Goal: Task Accomplishment & Management: Manage account settings

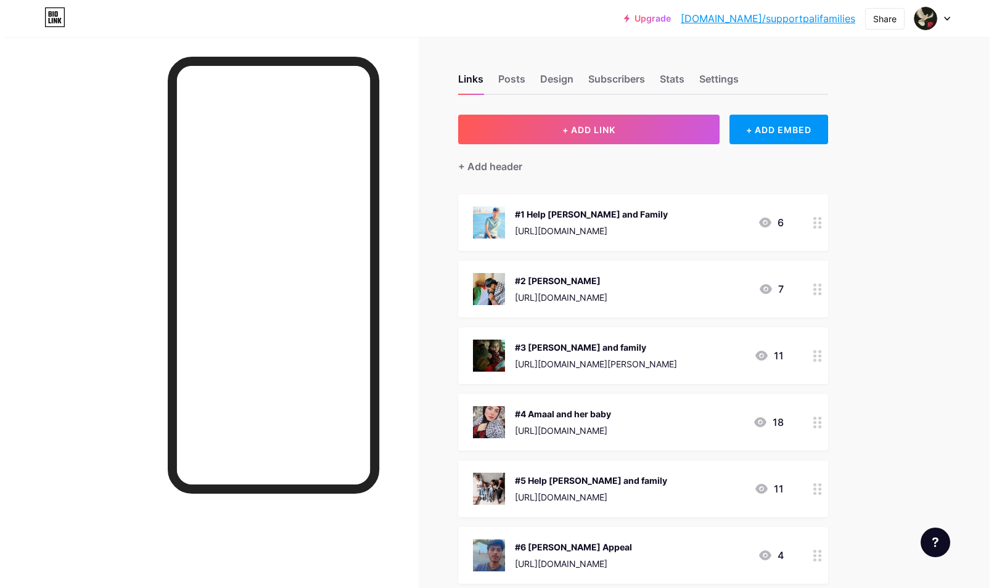
scroll to position [514, 0]
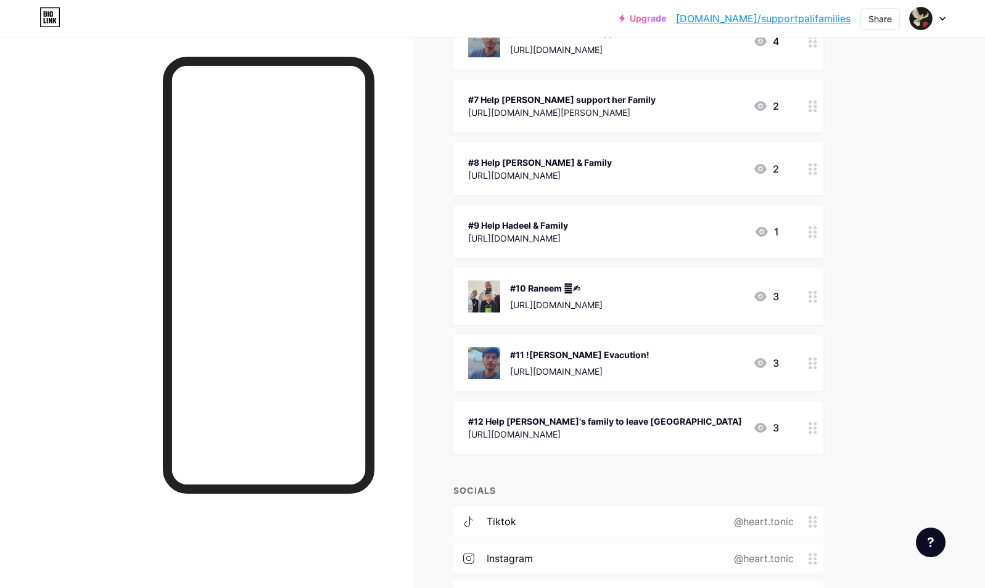
click at [649, 367] on div "[URL][DOMAIN_NAME]" at bounding box center [579, 371] width 139 height 13
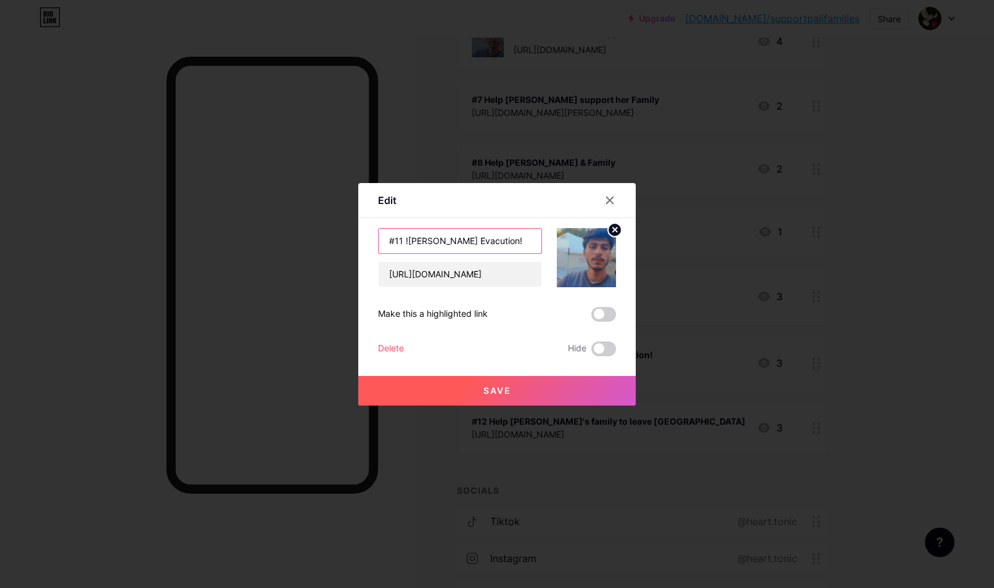
click at [464, 236] on input "#11 ![PERSON_NAME] Evacution!" at bounding box center [460, 241] width 163 height 25
click at [487, 242] on input "#11 ![PERSON_NAME] Evacution!" at bounding box center [460, 241] width 163 height 25
click at [522, 239] on input "#11 ![PERSON_NAME] Evacution!" at bounding box center [460, 241] width 163 height 25
type input "#11 [PERSON_NAME]"
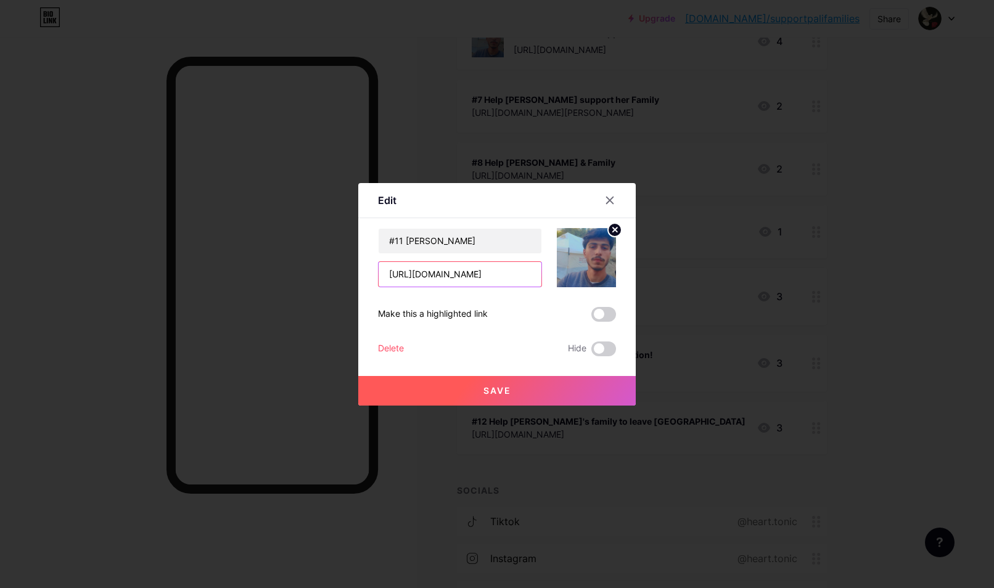
click at [460, 272] on input "[URL][DOMAIN_NAME]" at bounding box center [460, 274] width 163 height 25
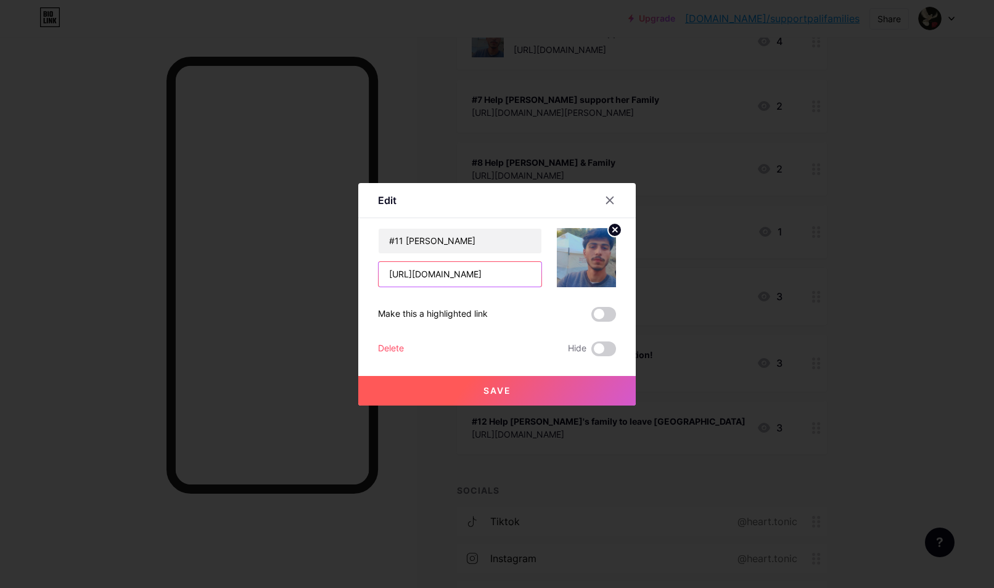
click at [460, 272] on input "[URL][DOMAIN_NAME]" at bounding box center [460, 274] width 163 height 25
paste input "paypalme/ebrihemfoura?fbclid=PAZXh0bgNhZW0CMTEAAacu3opc1RiGoJfgUza2FCUh-Skw5i50…"
type input "[URL][DOMAIN_NAME]"
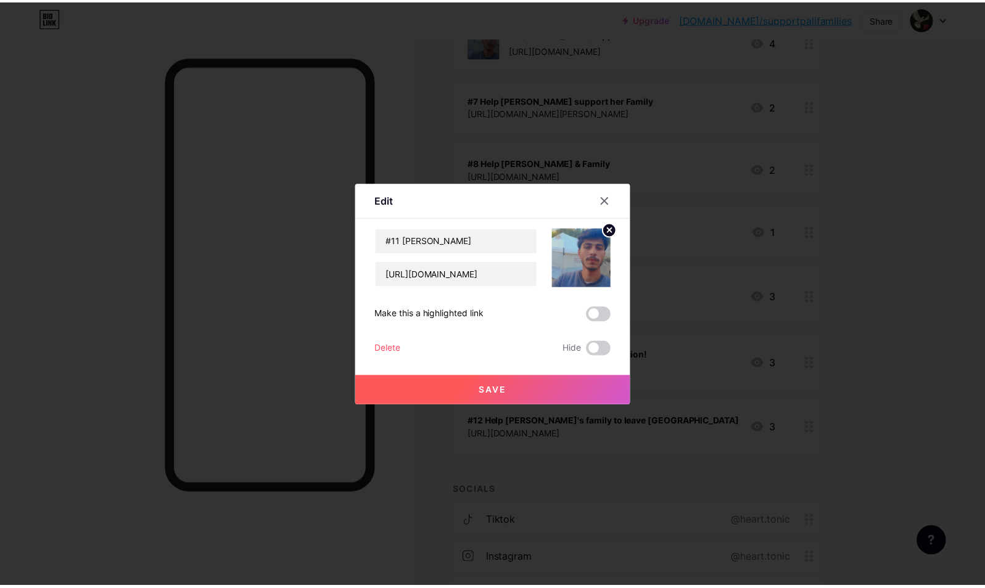
scroll to position [0, 0]
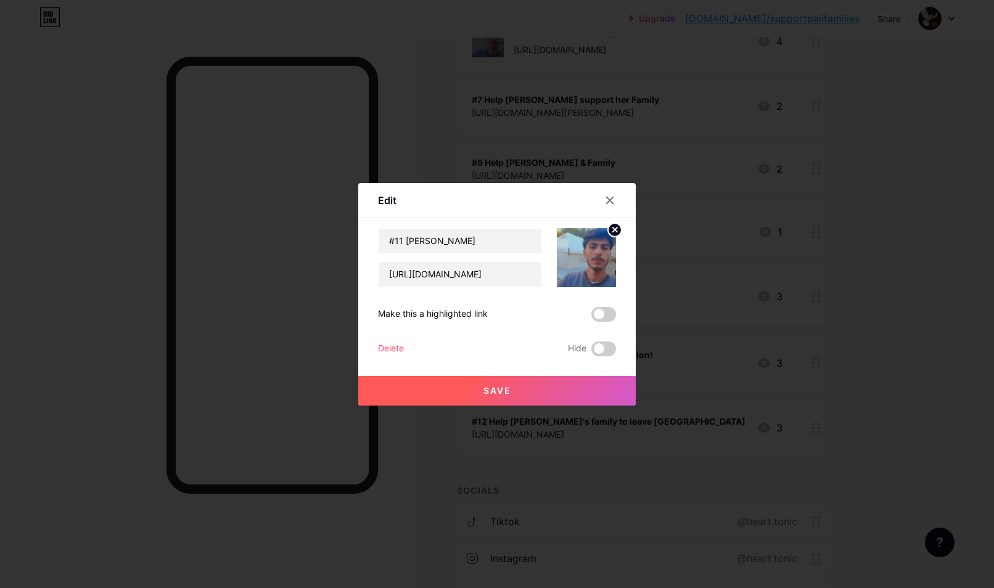
click at [492, 392] on span "Save" at bounding box center [497, 390] width 28 height 10
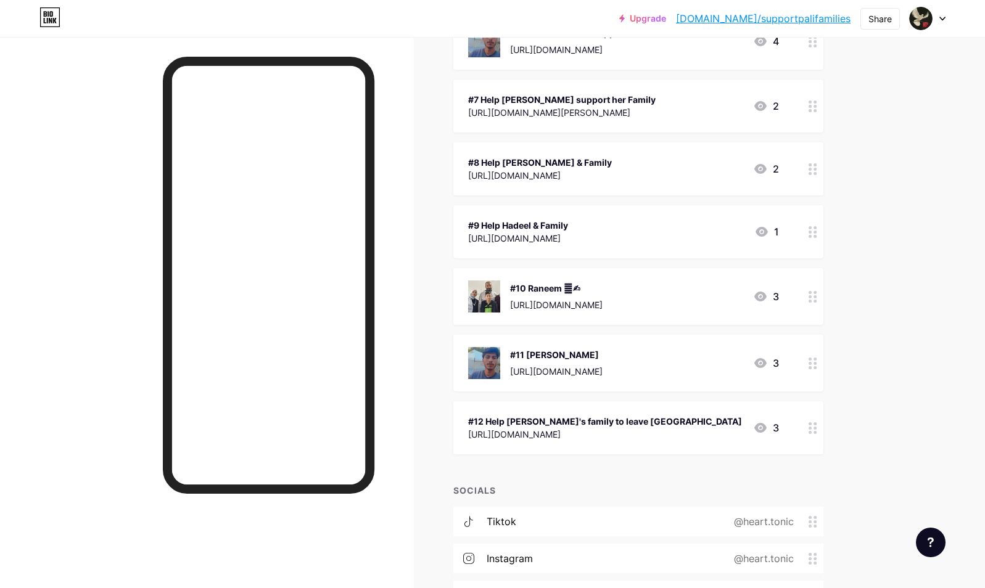
click at [612, 163] on div "#8 Help [PERSON_NAME] & Family" at bounding box center [540, 162] width 144 height 13
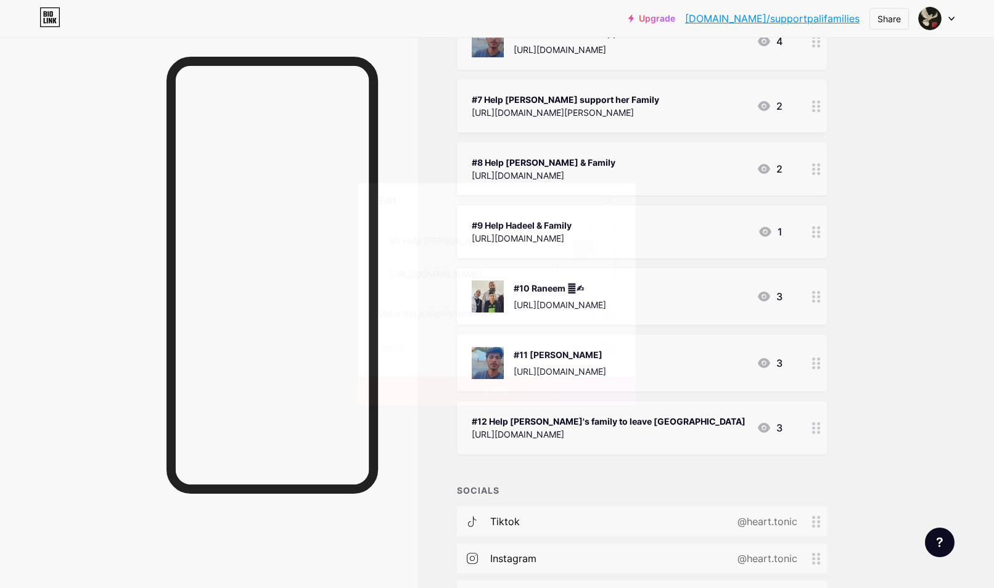
click at [608, 197] on icon at bounding box center [610, 200] width 7 height 7
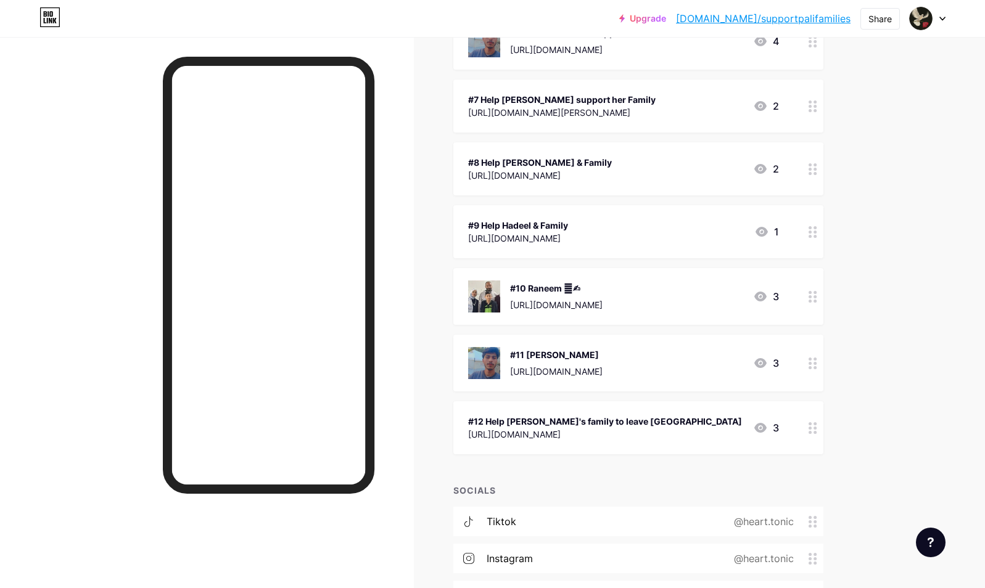
click at [800, 20] on link "[DOMAIN_NAME]/supportpalifamilies" at bounding box center [763, 18] width 174 height 15
